Goal: Find specific page/section: Find specific page/section

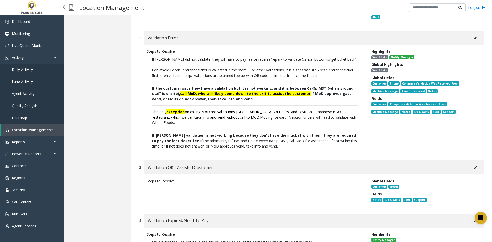
drag, startPoint x: 0, startPoint y: 0, endPoint x: 38, endPoint y: 132, distance: 137.0
click at [38, 132] on span "Location Management" at bounding box center [32, 129] width 41 height 5
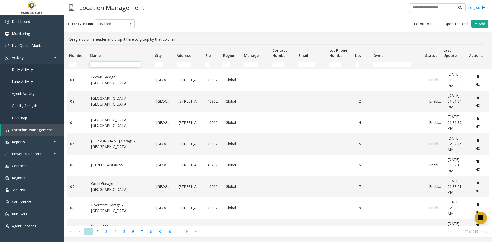
click at [134, 64] on input "Name Filter" at bounding box center [115, 64] width 51 height 5
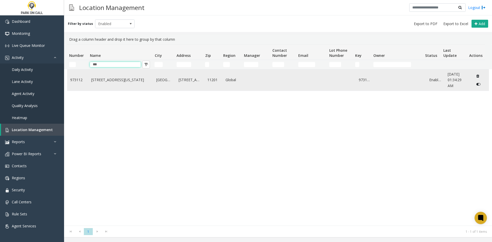
type input "***"
click at [126, 84] on td "[STREET_ADDRESS][US_STATE]" at bounding box center [120, 79] width 65 height 21
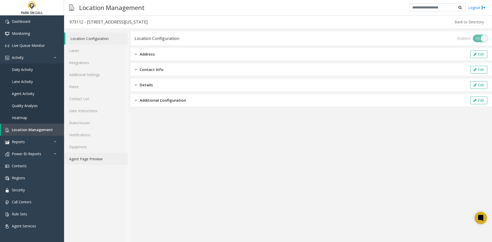
click at [85, 161] on link "Agent Page Preview" at bounding box center [96, 159] width 64 height 12
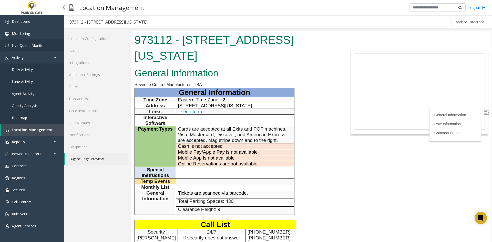
click at [41, 44] on span "Live Queue Monitor" at bounding box center [28, 45] width 33 height 5
